Goal: Task Accomplishment & Management: Manage account settings

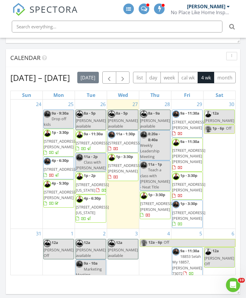
scroll to position [595, 0]
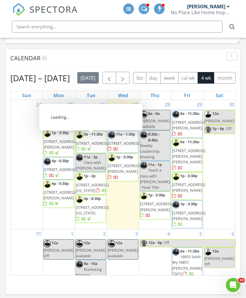
click at [92, 146] on span "4600 Doe Run Dr, Yukon 73099" at bounding box center [92, 143] width 33 height 5
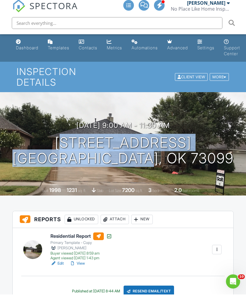
scroll to position [249, 0]
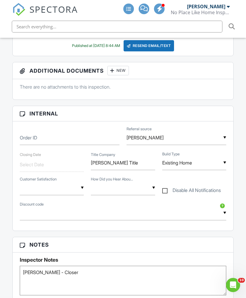
click at [206, 130] on input "Wade" at bounding box center [177, 137] width 100 height 14
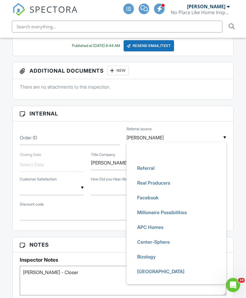
scroll to position [0, 0]
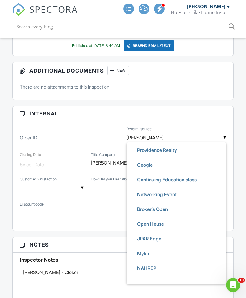
click at [199, 172] on span "Continuing Education class" at bounding box center [167, 179] width 69 height 15
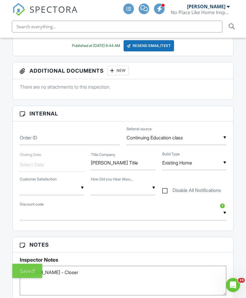
click at [197, 131] on input "Continuing Education class" at bounding box center [177, 137] width 100 height 14
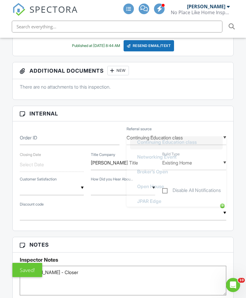
scroll to position [177, 0]
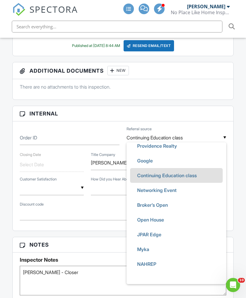
click at [186, 183] on li "Networking Event" at bounding box center [176, 190] width 93 height 15
type input "Networking Event"
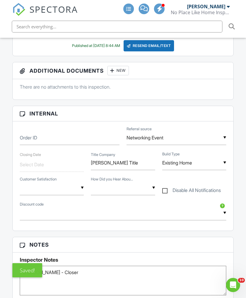
click at [143, 182] on input "text" at bounding box center [123, 188] width 64 height 14
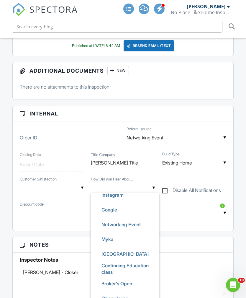
click at [138, 217] on span "Networking Event" at bounding box center [121, 224] width 49 height 15
type input "Networking Event"
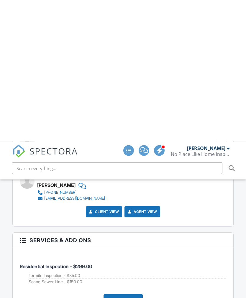
scroll to position [599, 0]
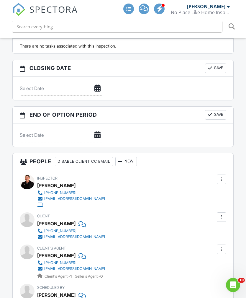
copy div "Chance Thornton"
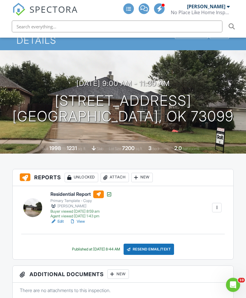
scroll to position [0, 0]
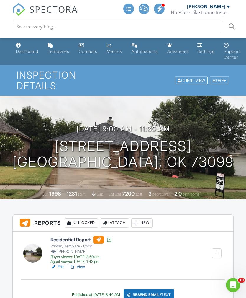
click at [85, 264] on link "View" at bounding box center [77, 267] width 15 height 6
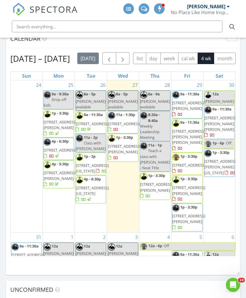
scroll to position [615, 0]
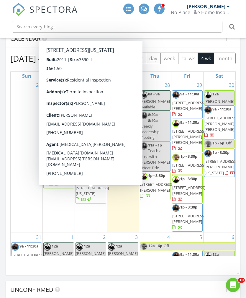
click at [93, 196] on span "13705 Cascata Strada, Oklahoma City 73170" at bounding box center [92, 190] width 33 height 11
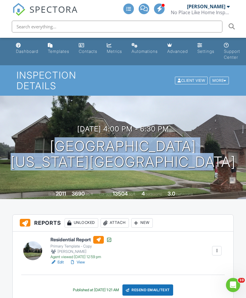
click at [84, 259] on link "View" at bounding box center [77, 262] width 15 height 6
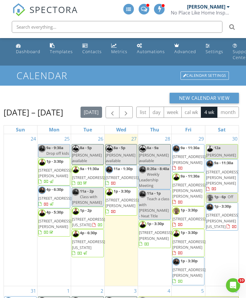
scroll to position [0, 0]
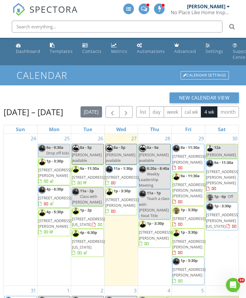
click at [220, 118] on div "today list day week cal wk 4 wk month" at bounding box center [160, 112] width 159 height 12
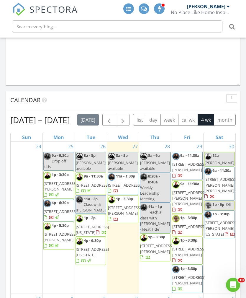
scroll to position [553, 0]
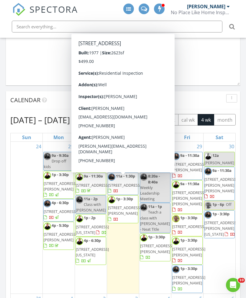
click at [126, 188] on span "10125 NE 4th St, Midwest City 73130" at bounding box center [124, 184] width 33 height 5
